Goal: Check status: Check status

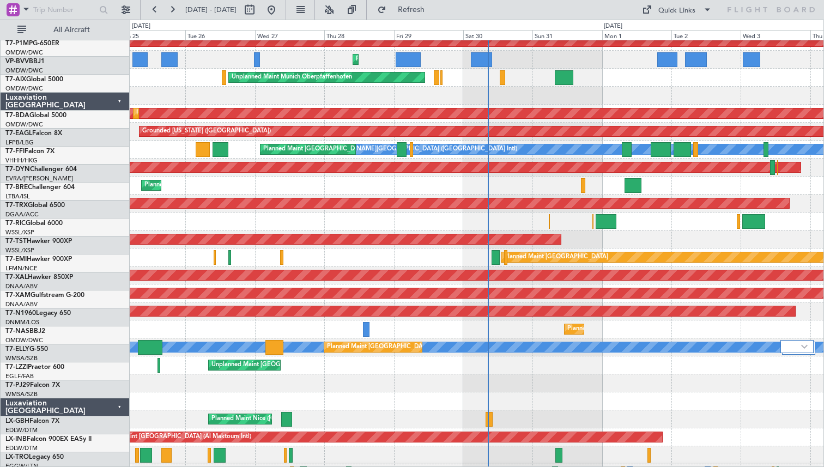
scroll to position [252, 0]
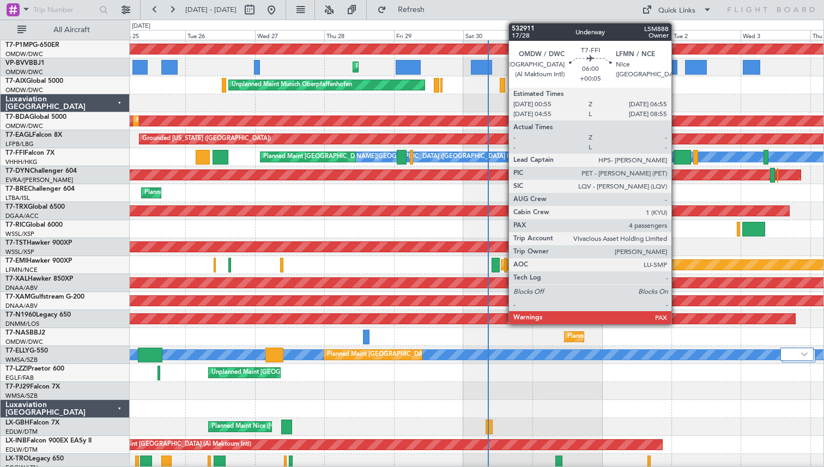
click at [676, 157] on div at bounding box center [682, 157] width 17 height 15
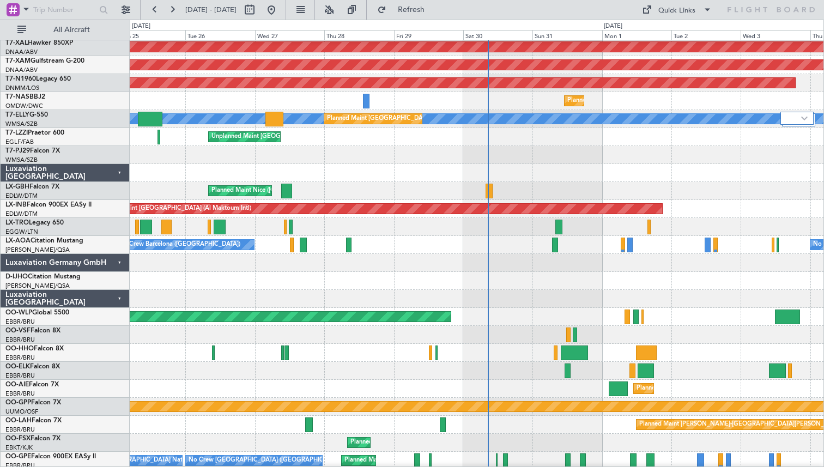
scroll to position [490, 0]
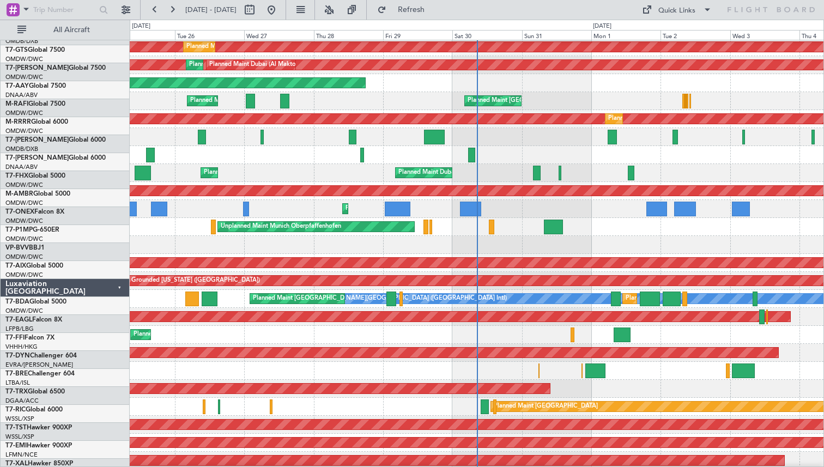
scroll to position [112, 0]
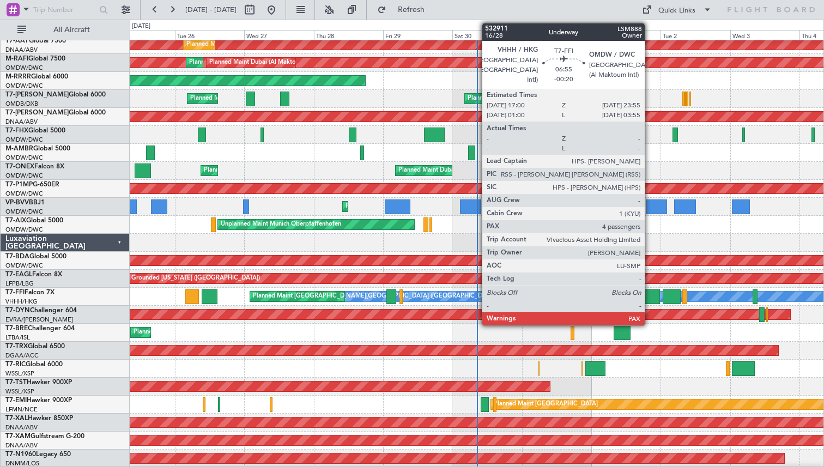
click at [650, 292] on div at bounding box center [650, 296] width 20 height 15
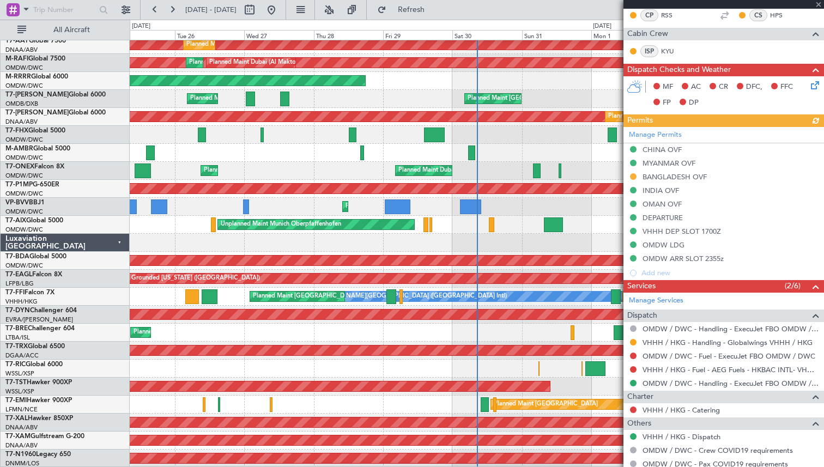
scroll to position [385, 0]
